Goal: Information Seeking & Learning: Learn about a topic

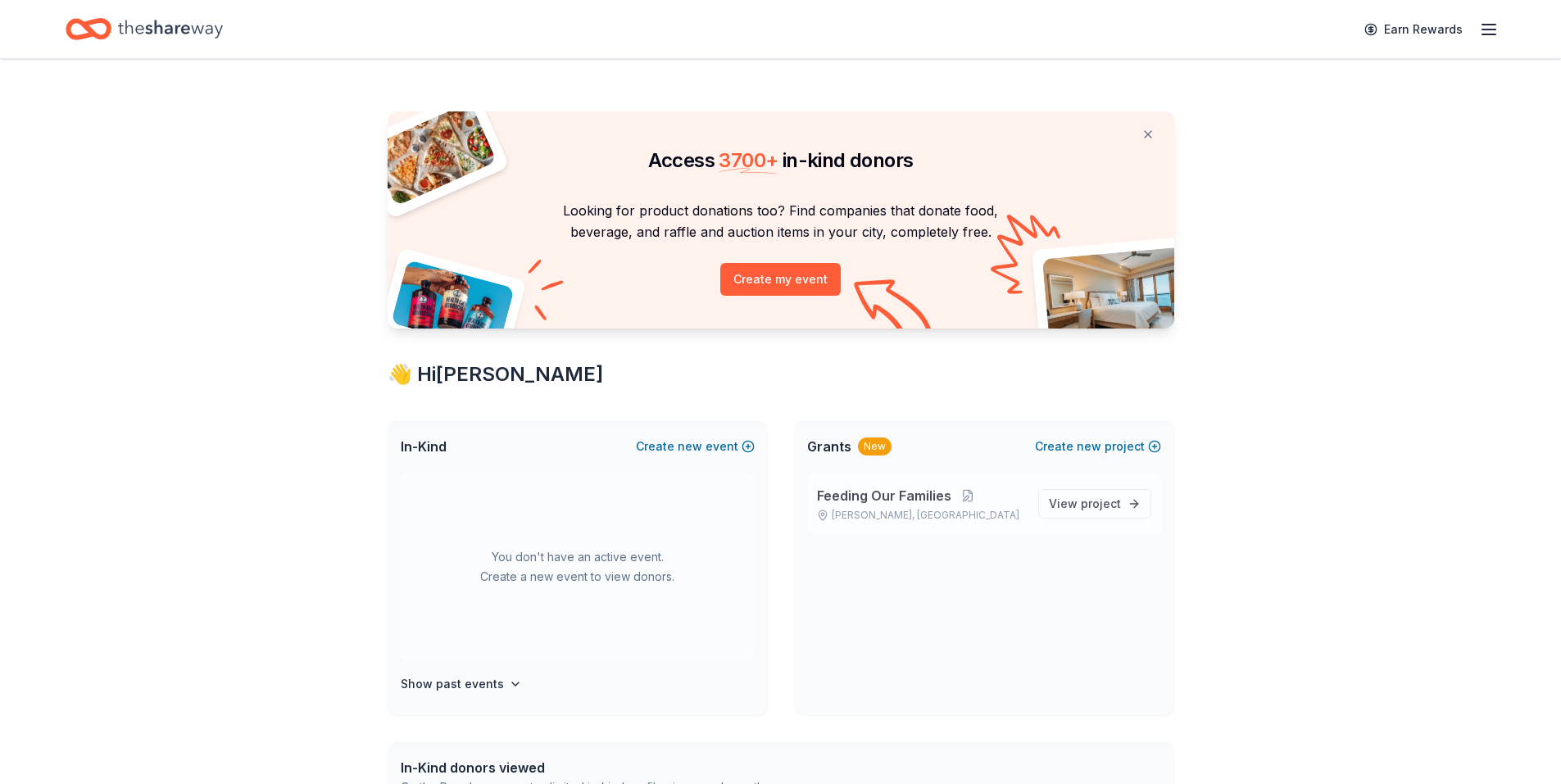
click at [924, 503] on span "Feeding Our Families" at bounding box center [884, 495] width 134 height 19
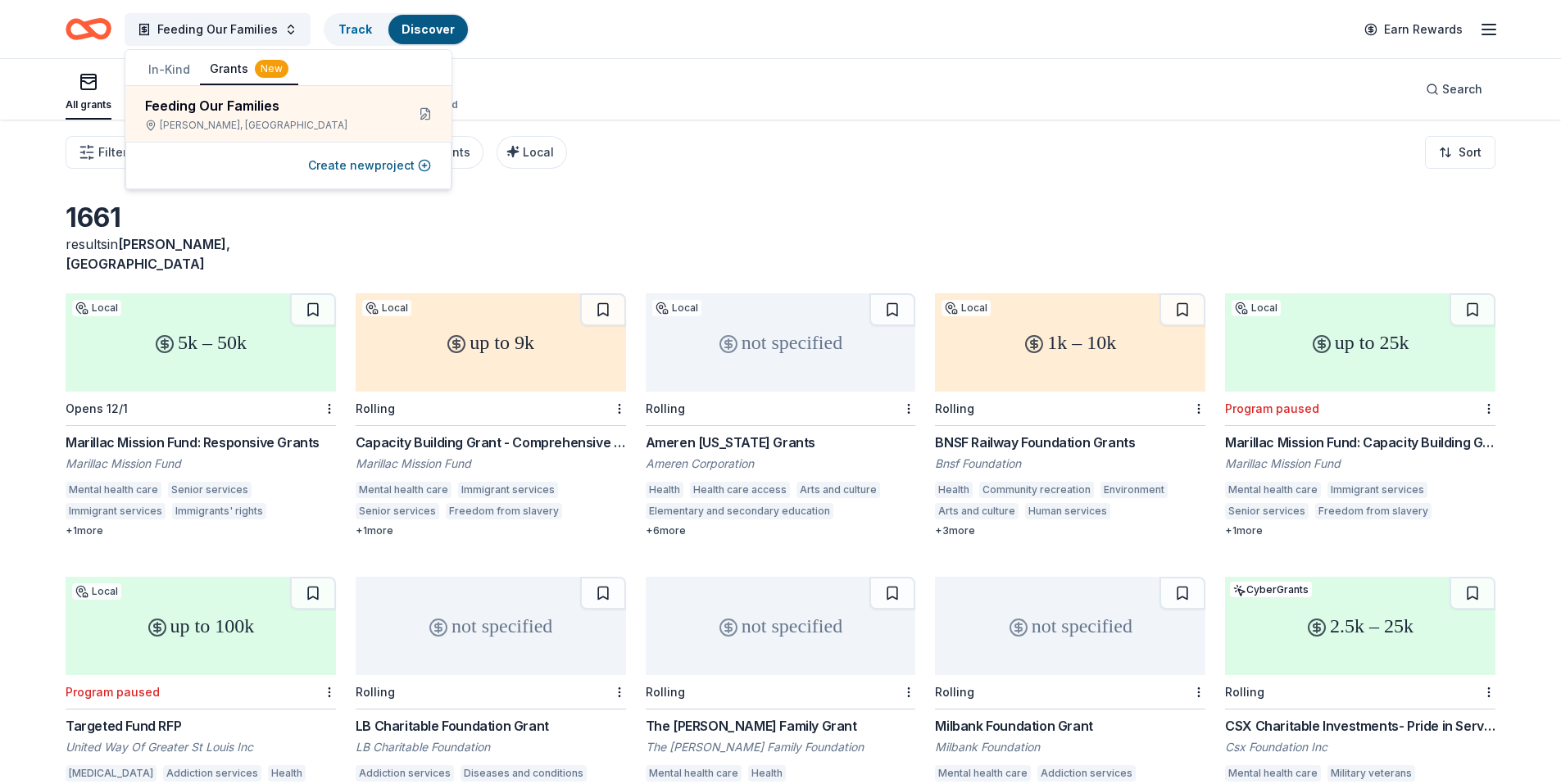
click at [675, 80] on div "All grants ≤ $5k $5k to $20k > $20k Unspecified Search" at bounding box center [780, 89] width 1430 height 61
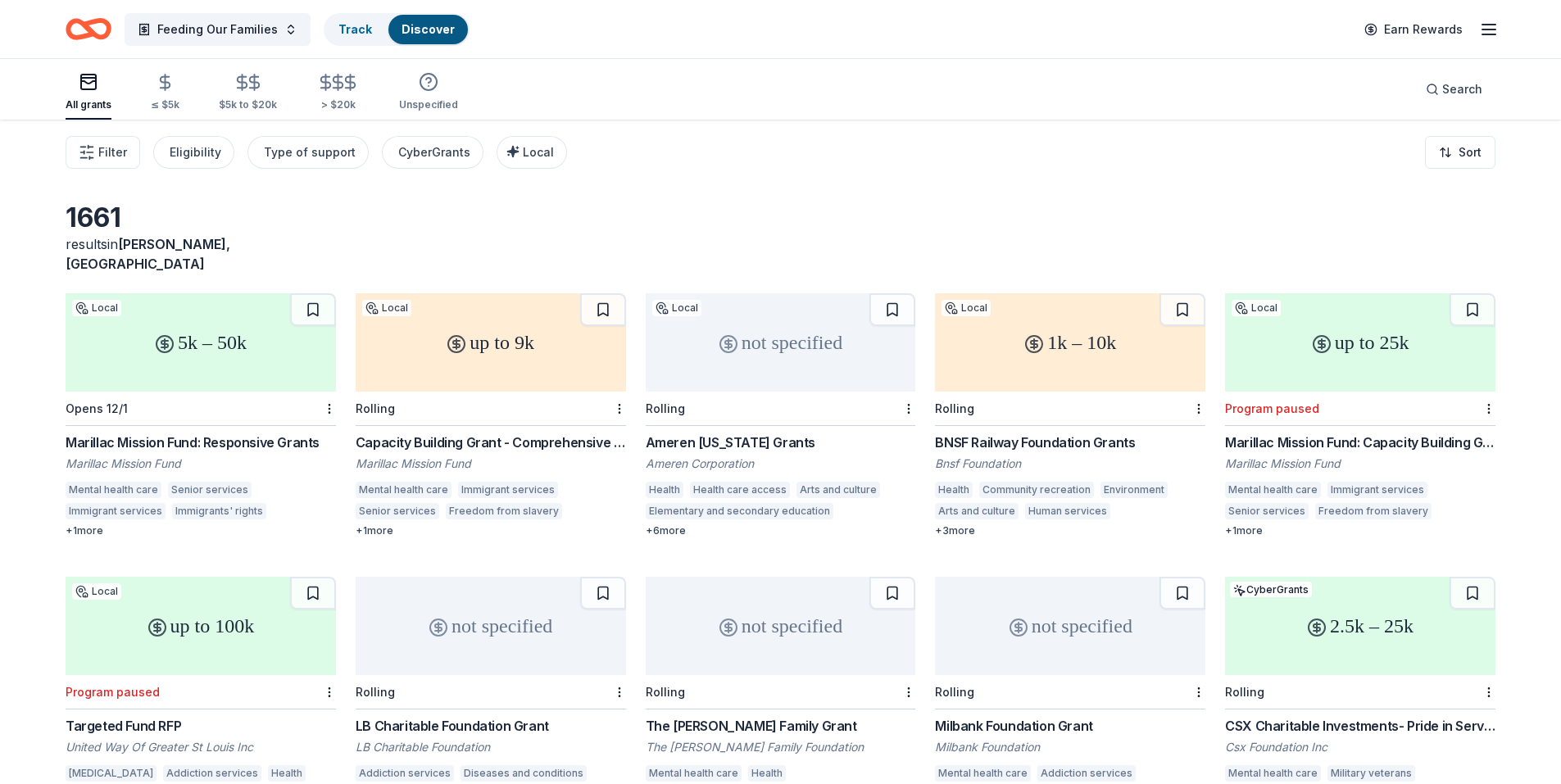
click at [243, 432] on div "Marillac Mission Fund: Responsive Grants" at bounding box center [200, 441] width 270 height 19
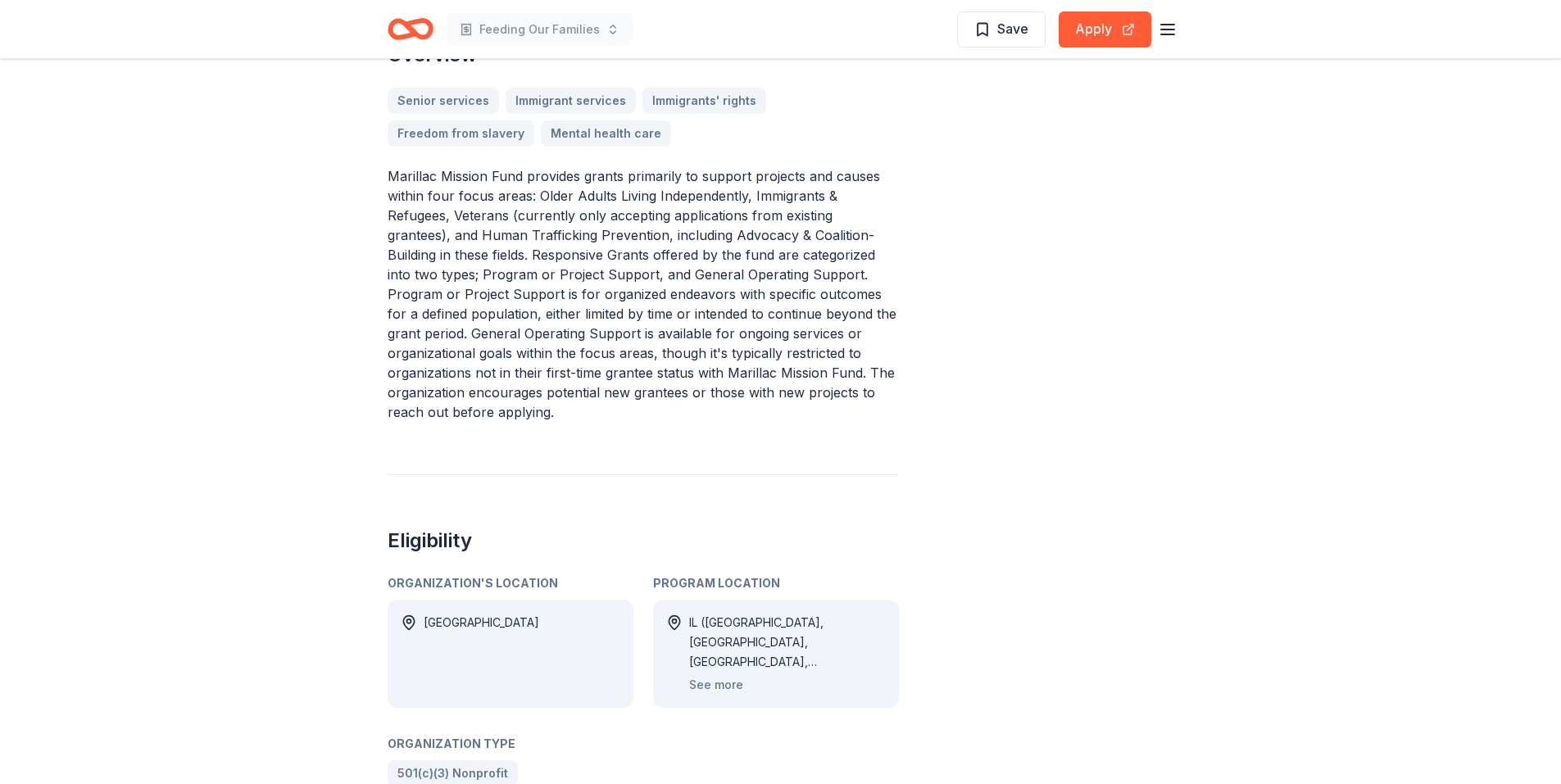
scroll to position [737, 0]
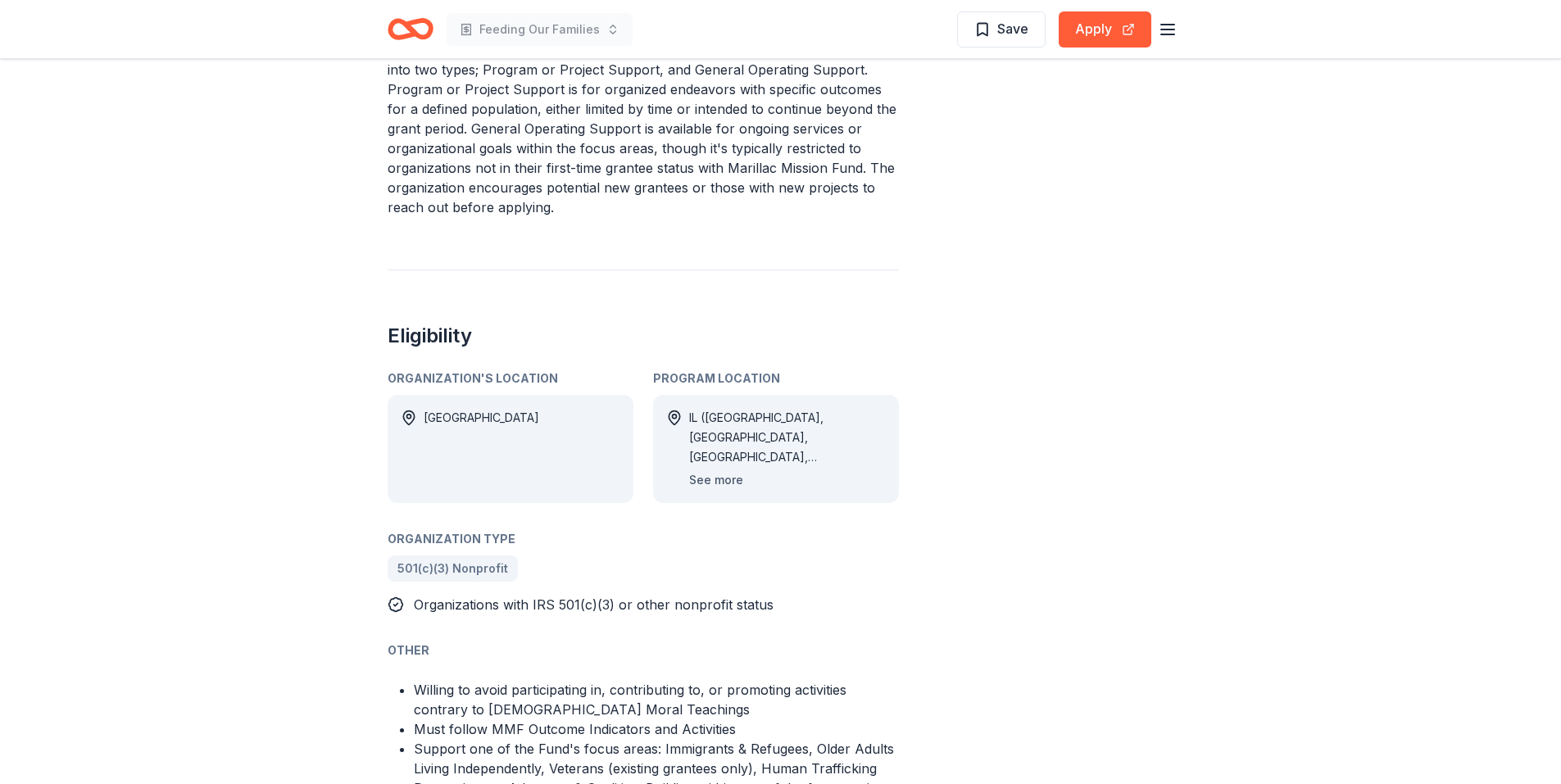
click at [725, 478] on button "See more" at bounding box center [716, 479] width 54 height 19
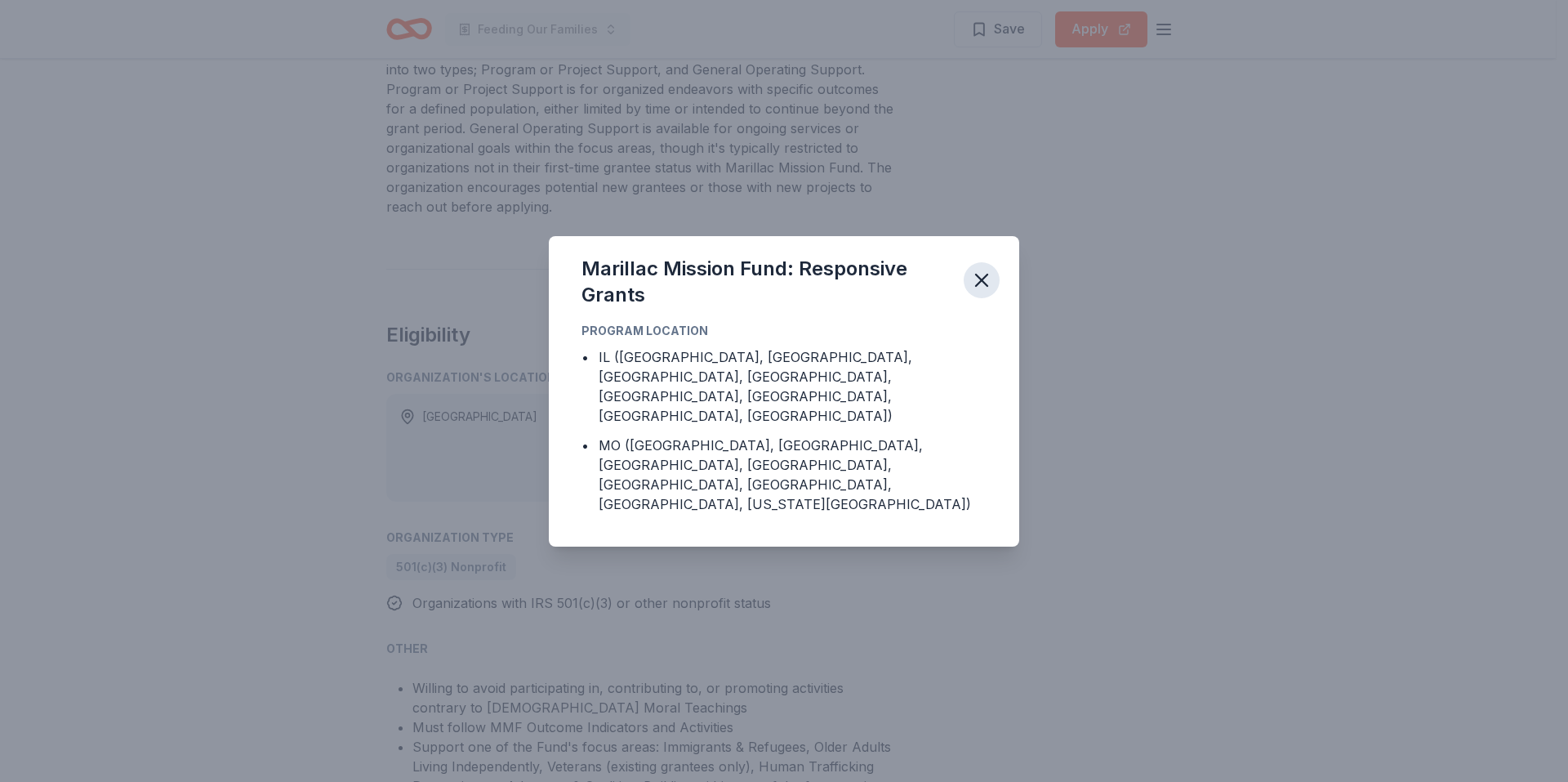
click at [988, 286] on icon "button" at bounding box center [982, 281] width 12 height 12
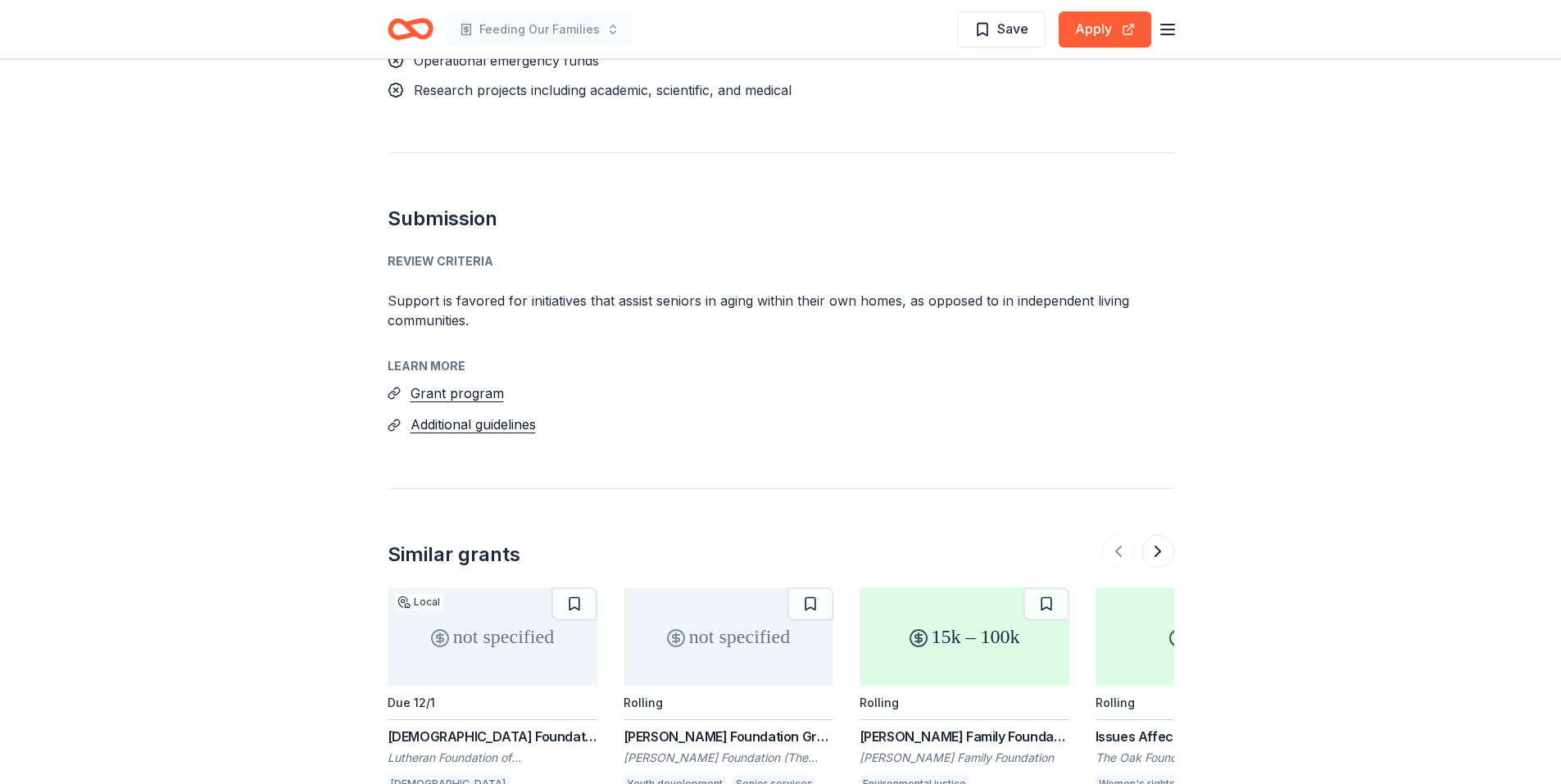
scroll to position [2211, 0]
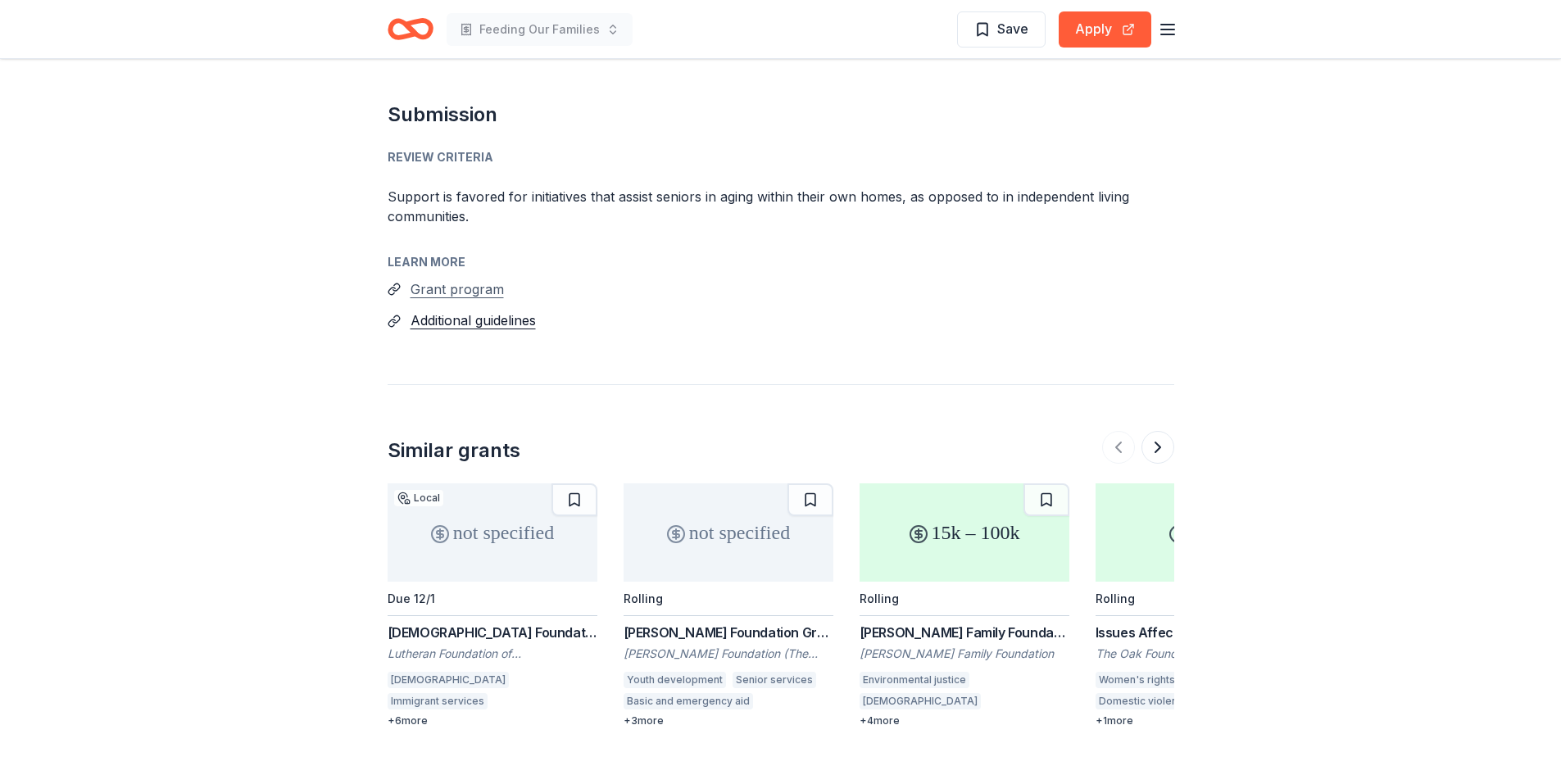
click at [467, 289] on button "Grant program" at bounding box center [457, 289] width 94 height 21
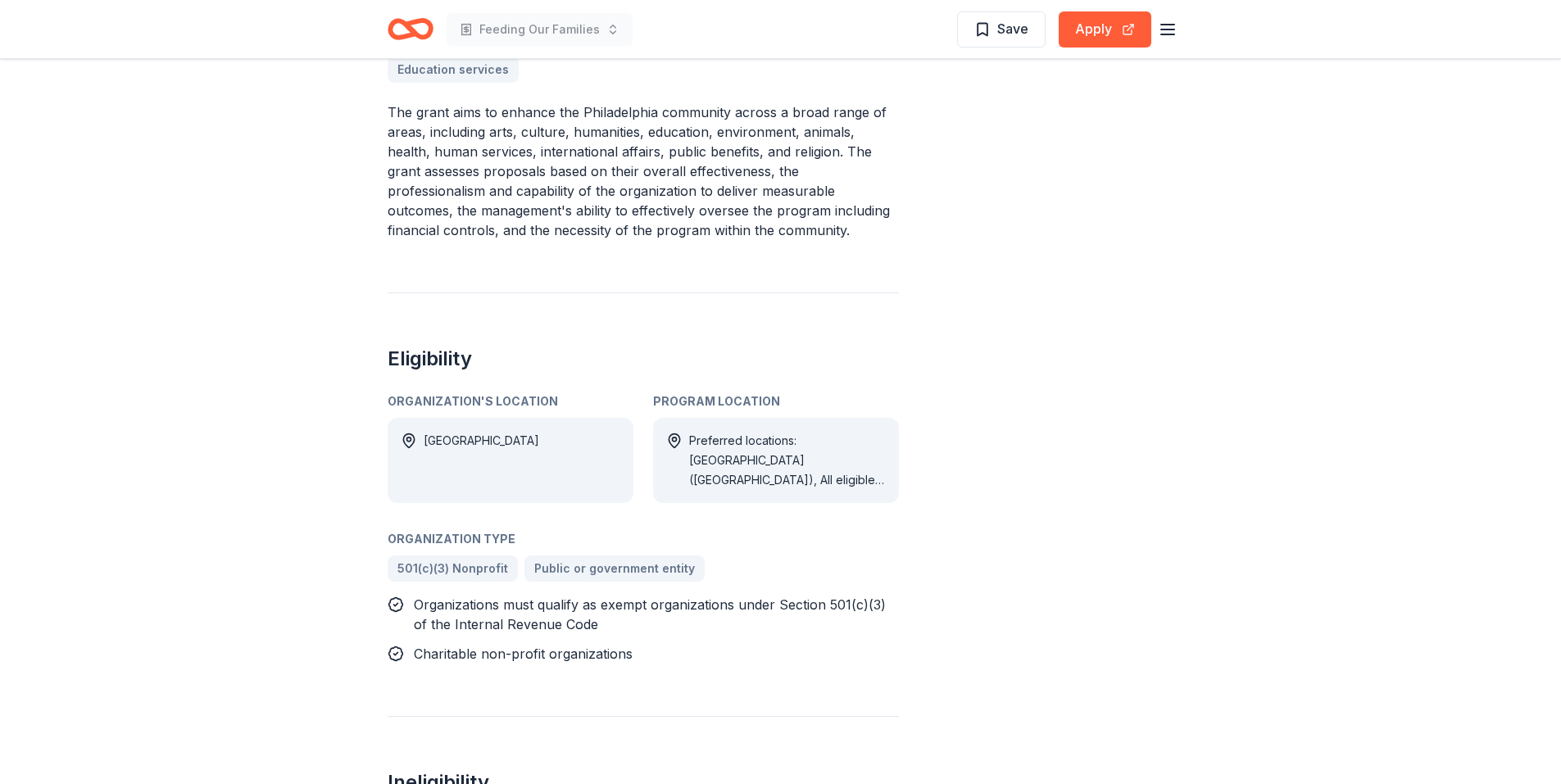
scroll to position [901, 0]
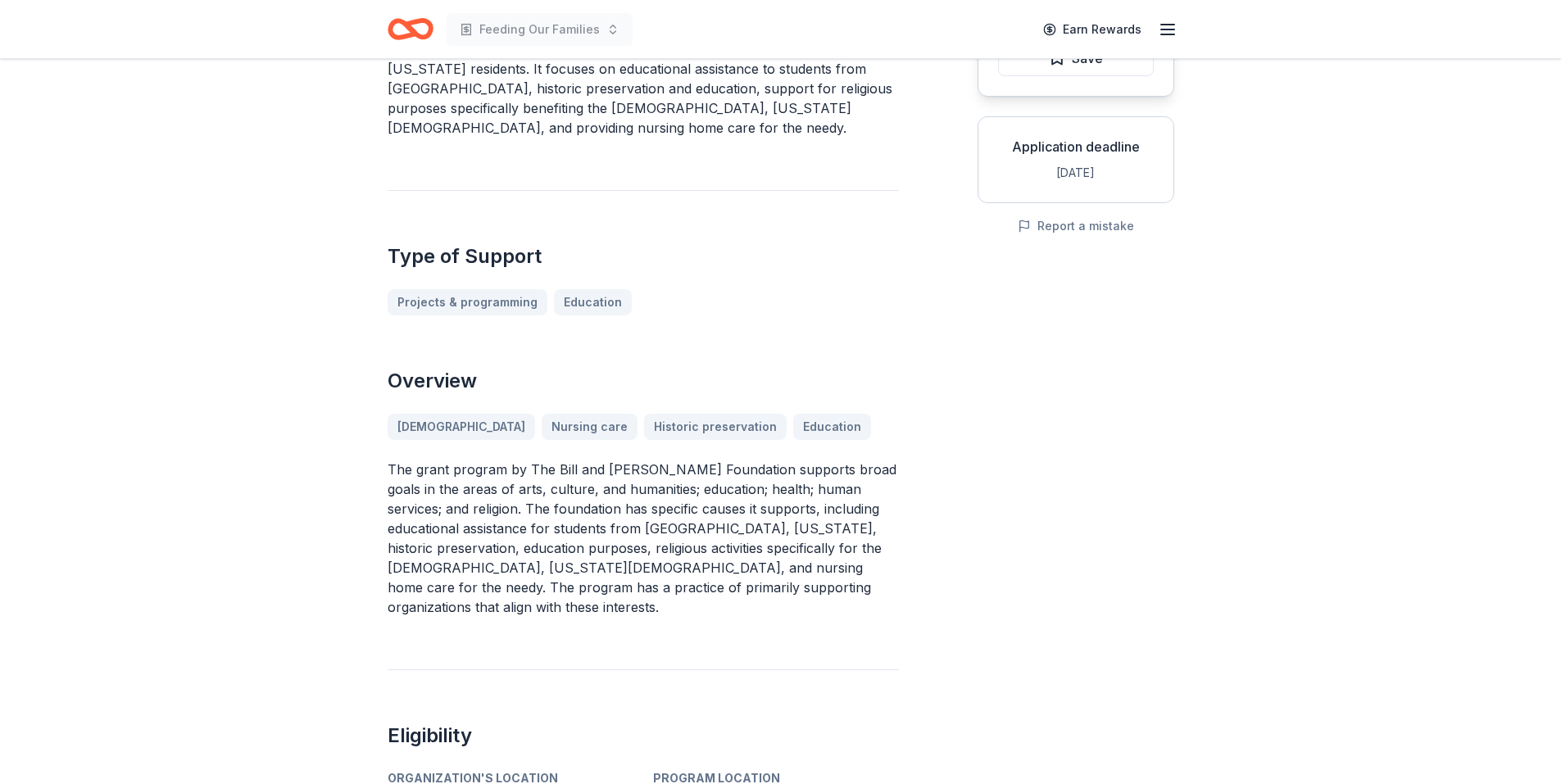
scroll to position [82, 0]
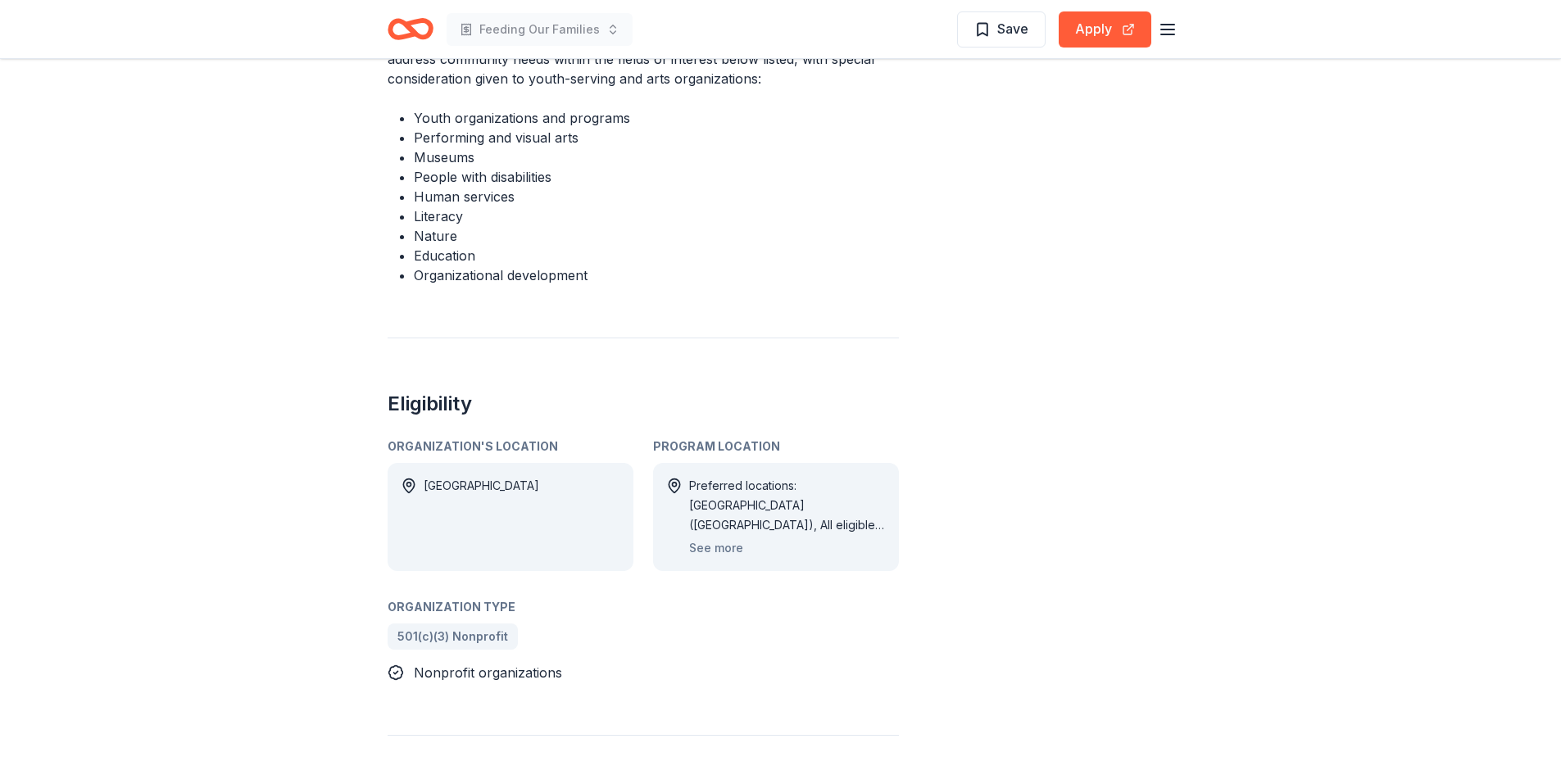
scroll to position [819, 0]
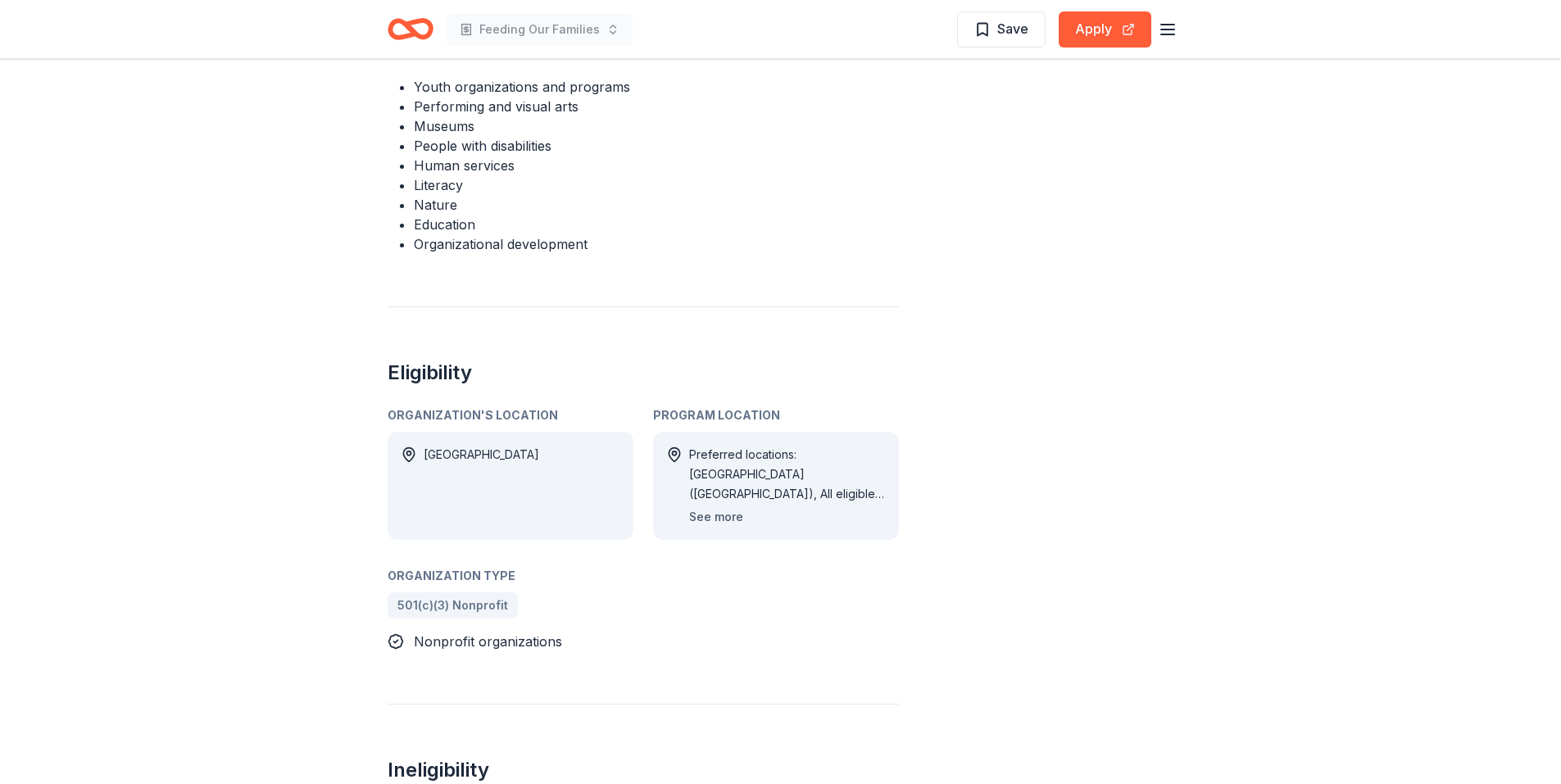
click at [726, 507] on button "See more" at bounding box center [716, 516] width 54 height 19
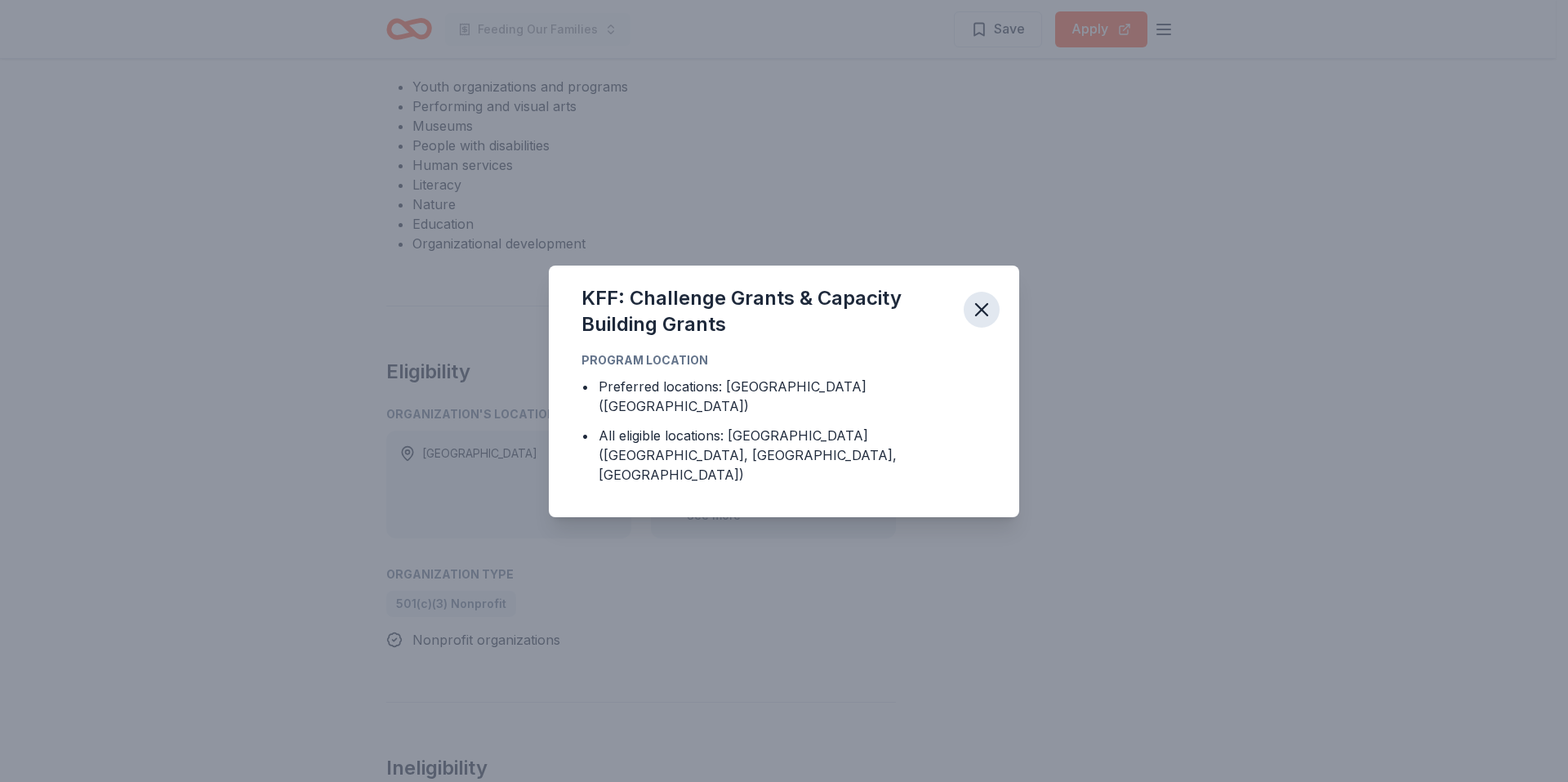
click at [982, 315] on icon "button" at bounding box center [982, 310] width 12 height 12
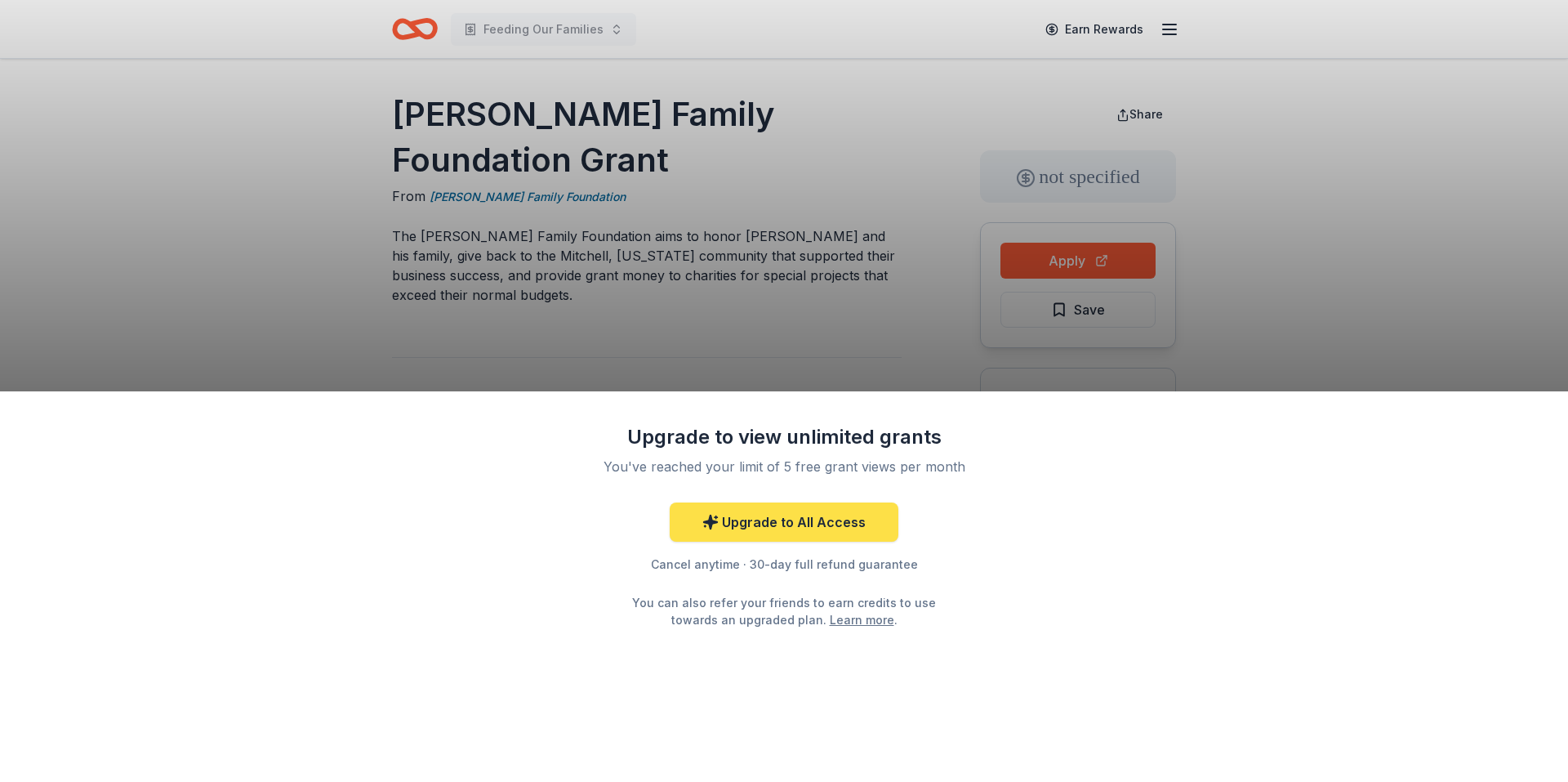
click at [800, 526] on link "Upgrade to All Access" at bounding box center [784, 522] width 228 height 39
